Goal: Find specific page/section: Find specific page/section

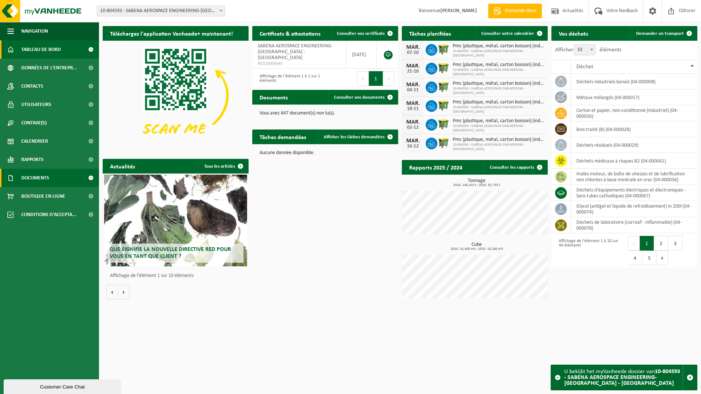
click at [39, 177] on span "Documents" at bounding box center [35, 178] width 28 height 18
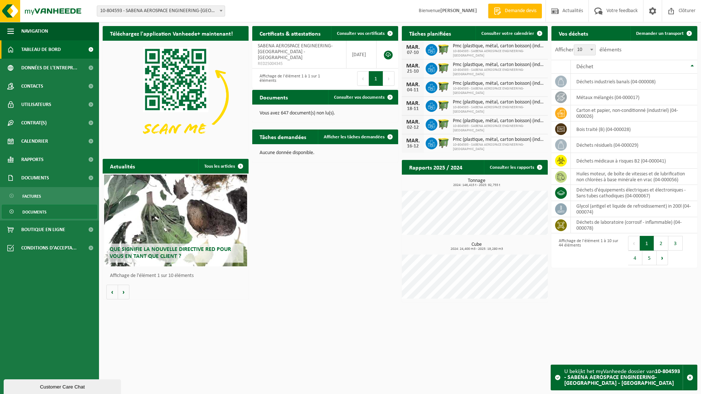
click at [32, 211] on span "Documents" at bounding box center [34, 212] width 24 height 14
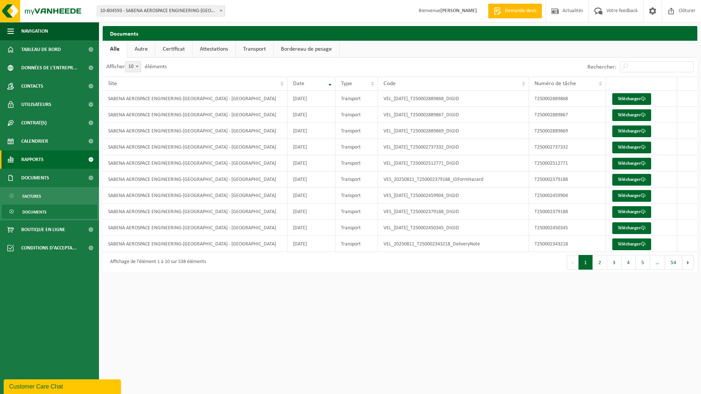
click at [38, 158] on span "Rapports" at bounding box center [32, 159] width 22 height 18
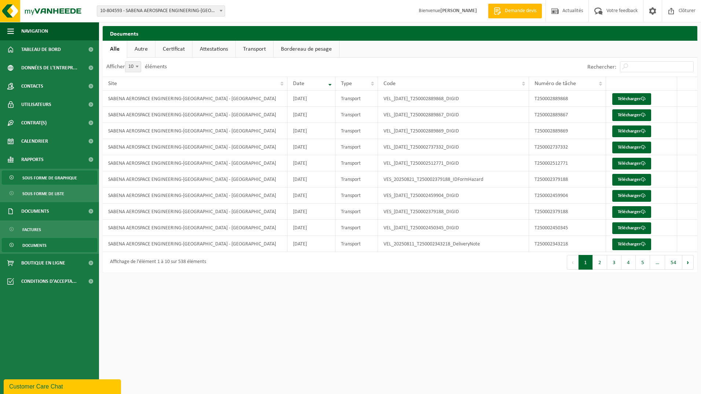
click at [38, 178] on span "Sous forme de graphique" at bounding box center [49, 178] width 55 height 14
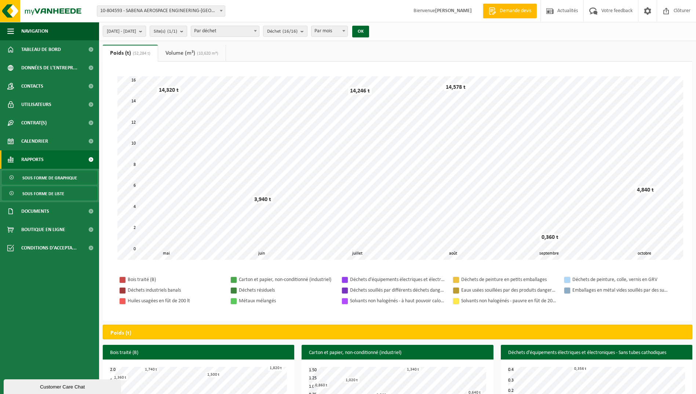
click at [41, 194] on span "Sous forme de liste" at bounding box center [43, 194] width 42 height 14
click at [48, 192] on span "Sous forme de liste" at bounding box center [43, 194] width 42 height 14
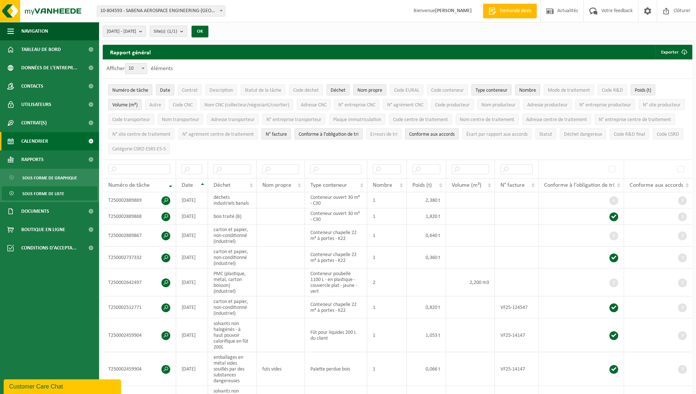
click at [27, 139] on span "Calendrier" at bounding box center [34, 141] width 27 height 18
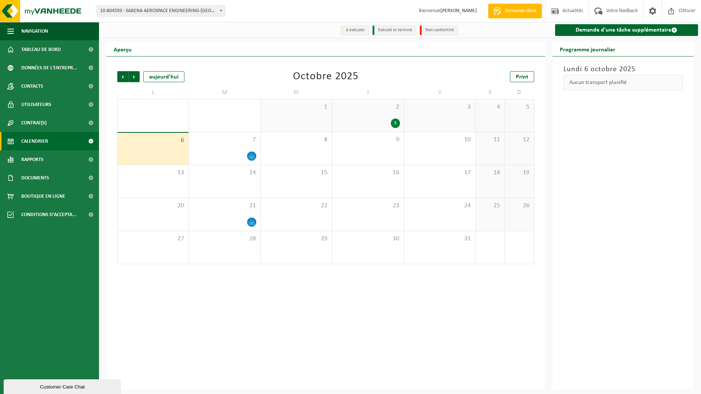
click at [221, 10] on b at bounding box center [221, 11] width 3 height 2
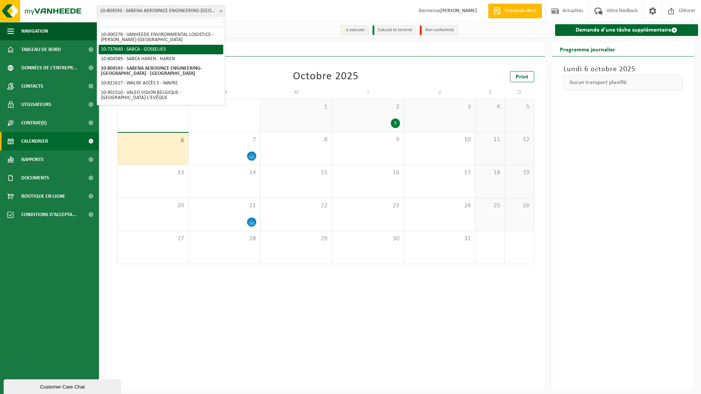
select select "17161"
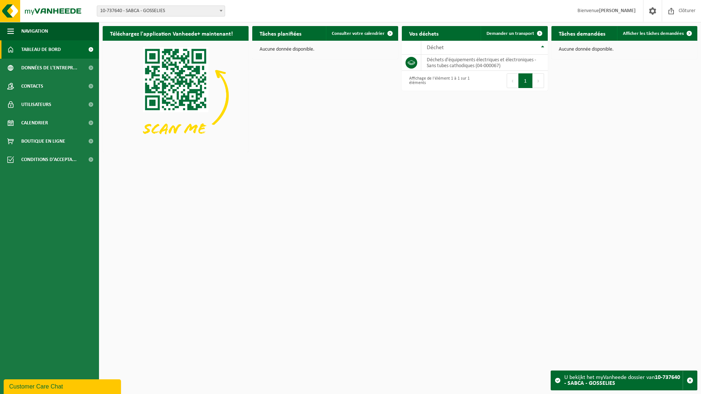
click at [221, 10] on b at bounding box center [221, 11] width 3 height 2
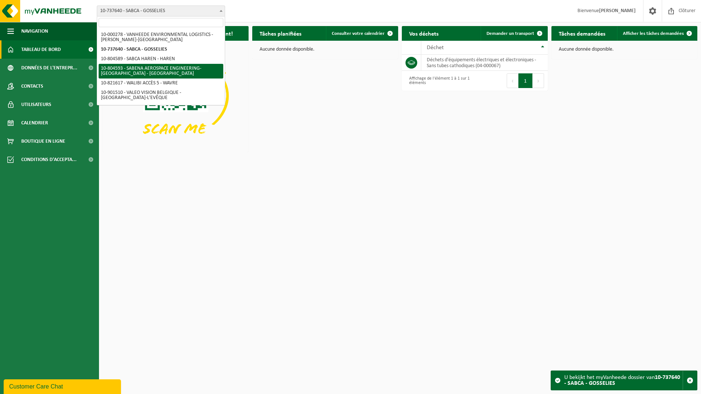
select select "34498"
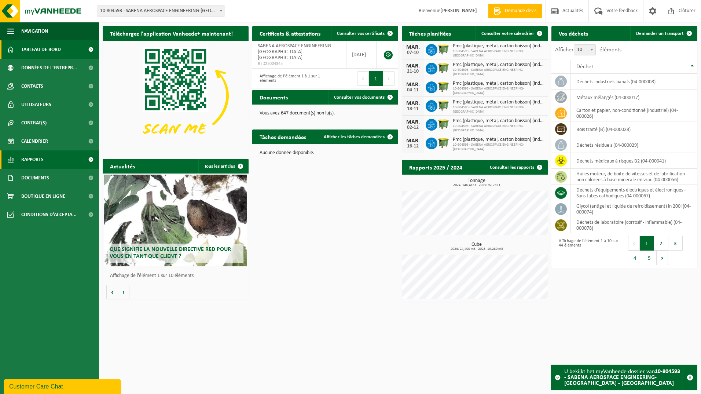
click at [39, 157] on span "Rapports" at bounding box center [32, 159] width 22 height 18
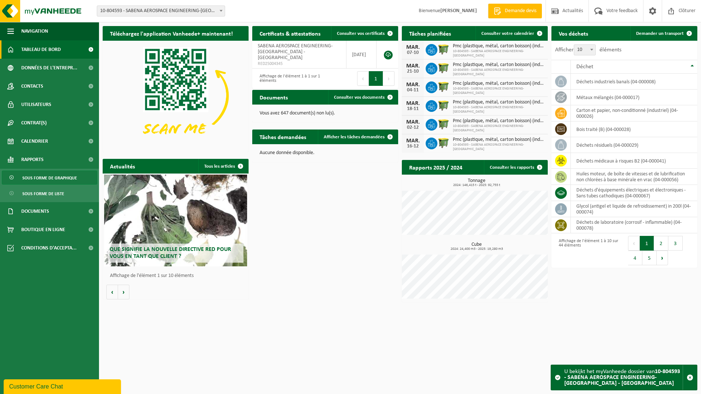
click at [61, 178] on span "Sous forme de graphique" at bounding box center [49, 178] width 55 height 14
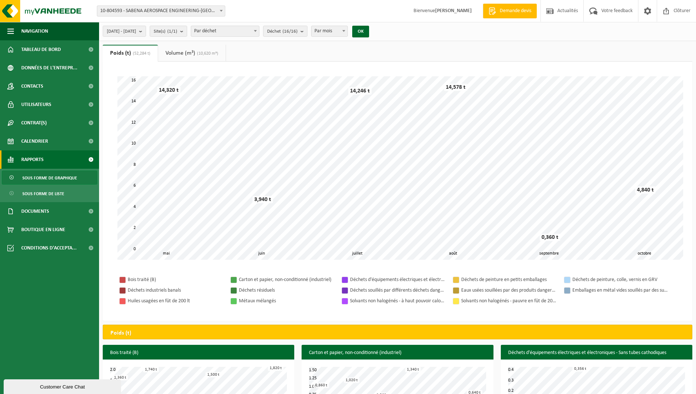
click at [221, 11] on b at bounding box center [221, 11] width 3 height 2
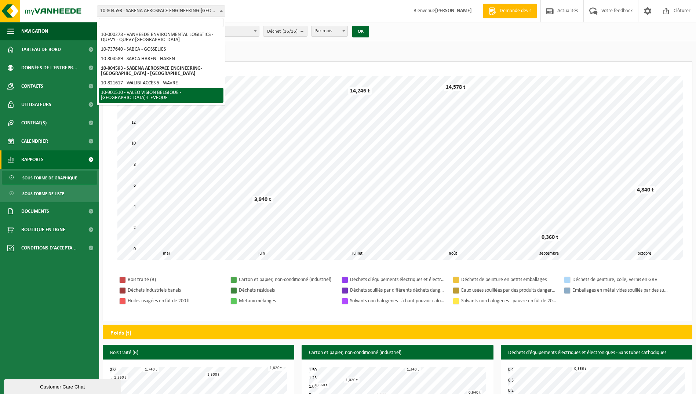
select select "134945"
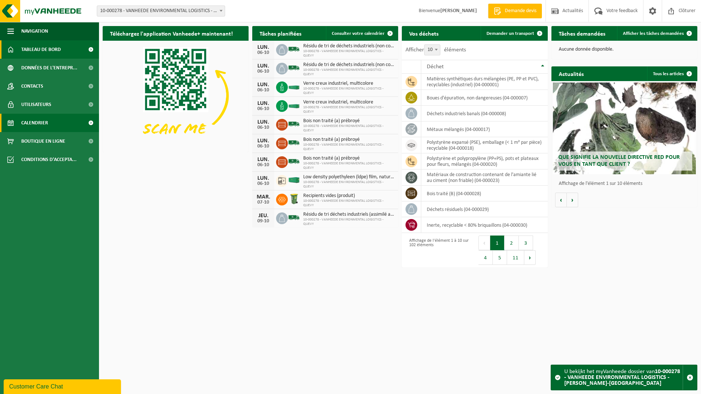
click at [31, 121] on span "Calendrier" at bounding box center [34, 123] width 27 height 18
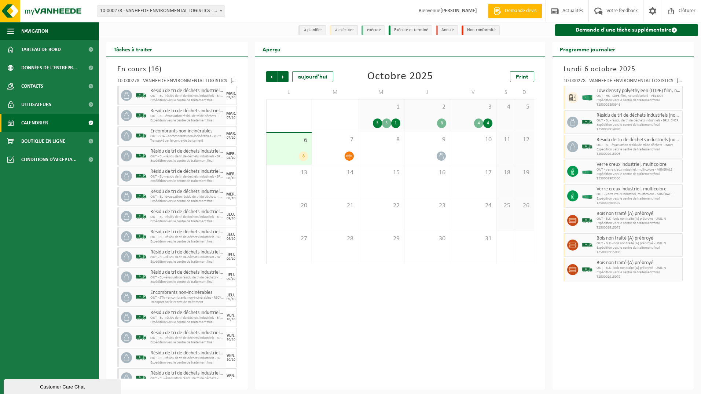
click at [44, 125] on span "Calendrier" at bounding box center [34, 123] width 27 height 18
